Goal: Find specific page/section: Find specific page/section

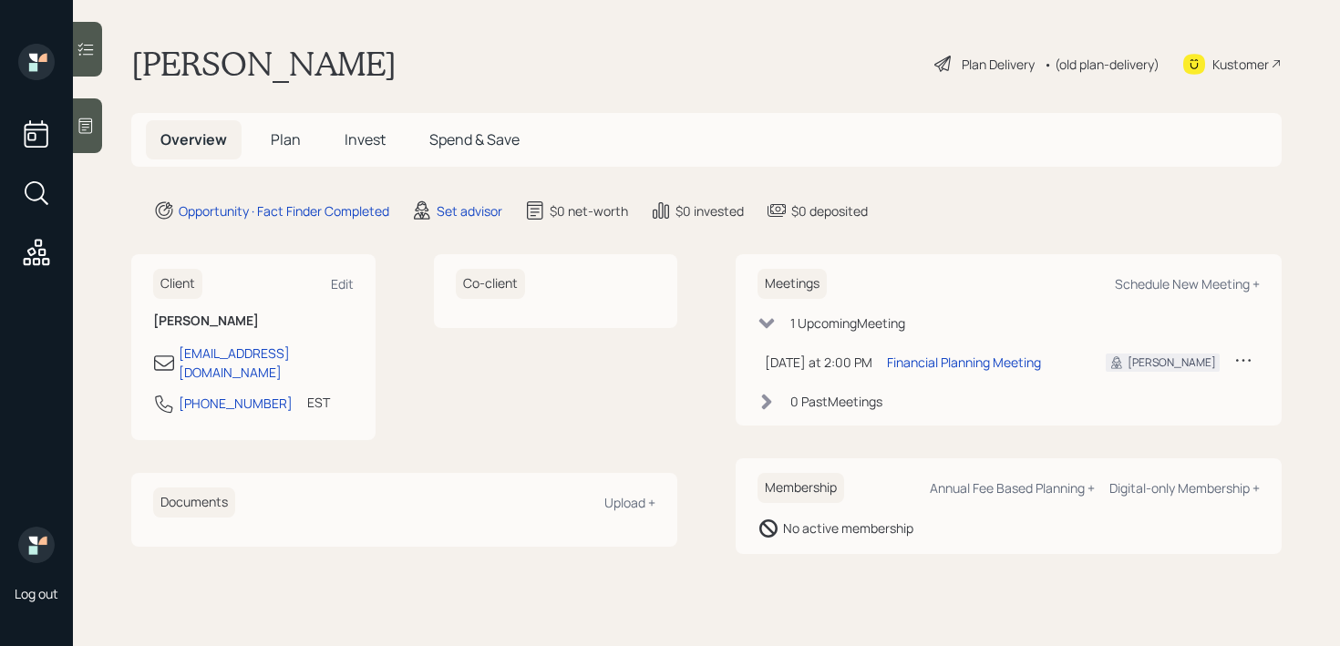
click at [84, 143] on div at bounding box center [87, 125] width 29 height 55
